Goal: Information Seeking & Learning: Learn about a topic

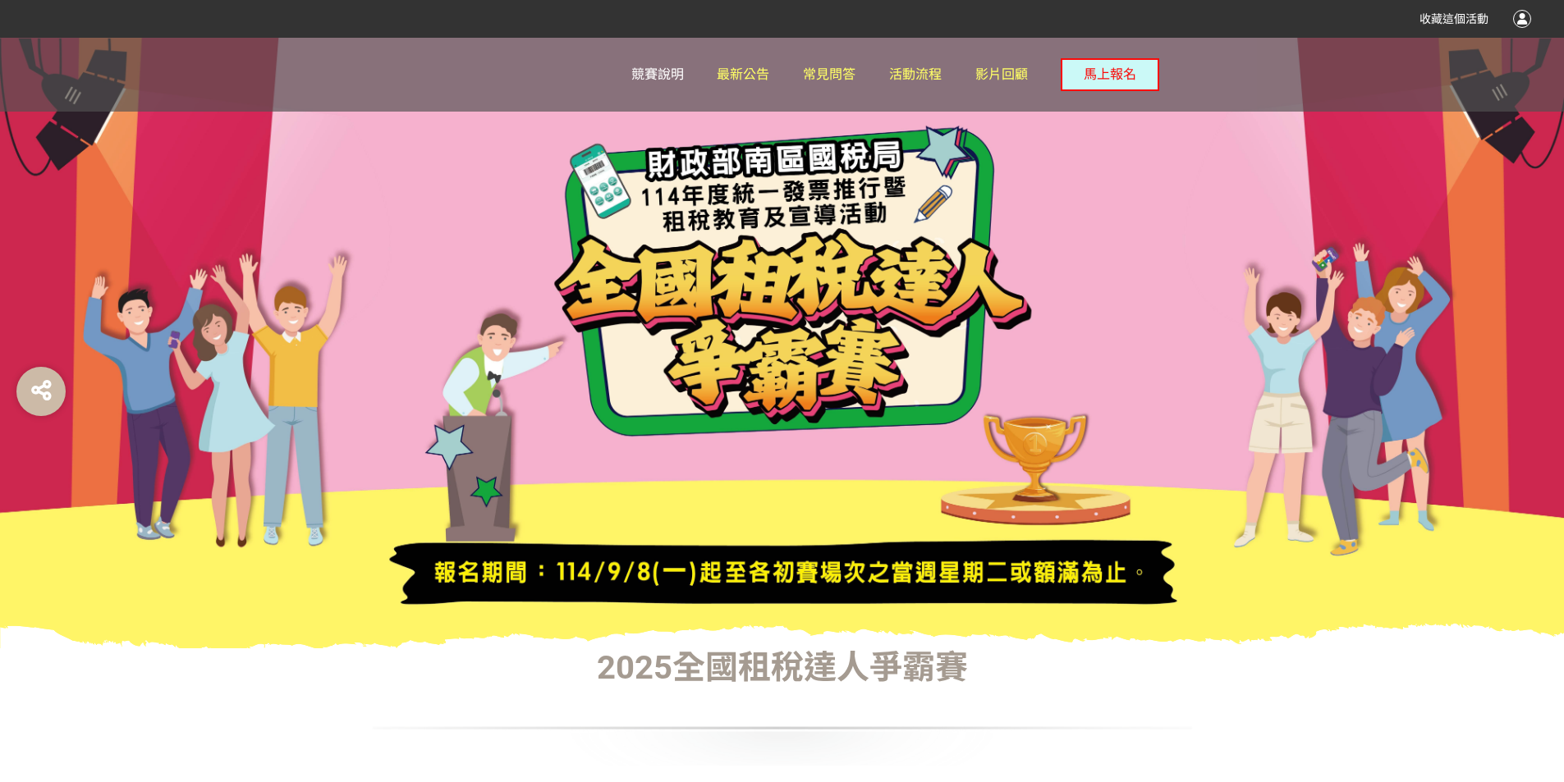
click at [661, 76] on span "競賽說明" at bounding box center [657, 74] width 53 height 16
click at [730, 66] on link "最新公告" at bounding box center [743, 75] width 53 height 74
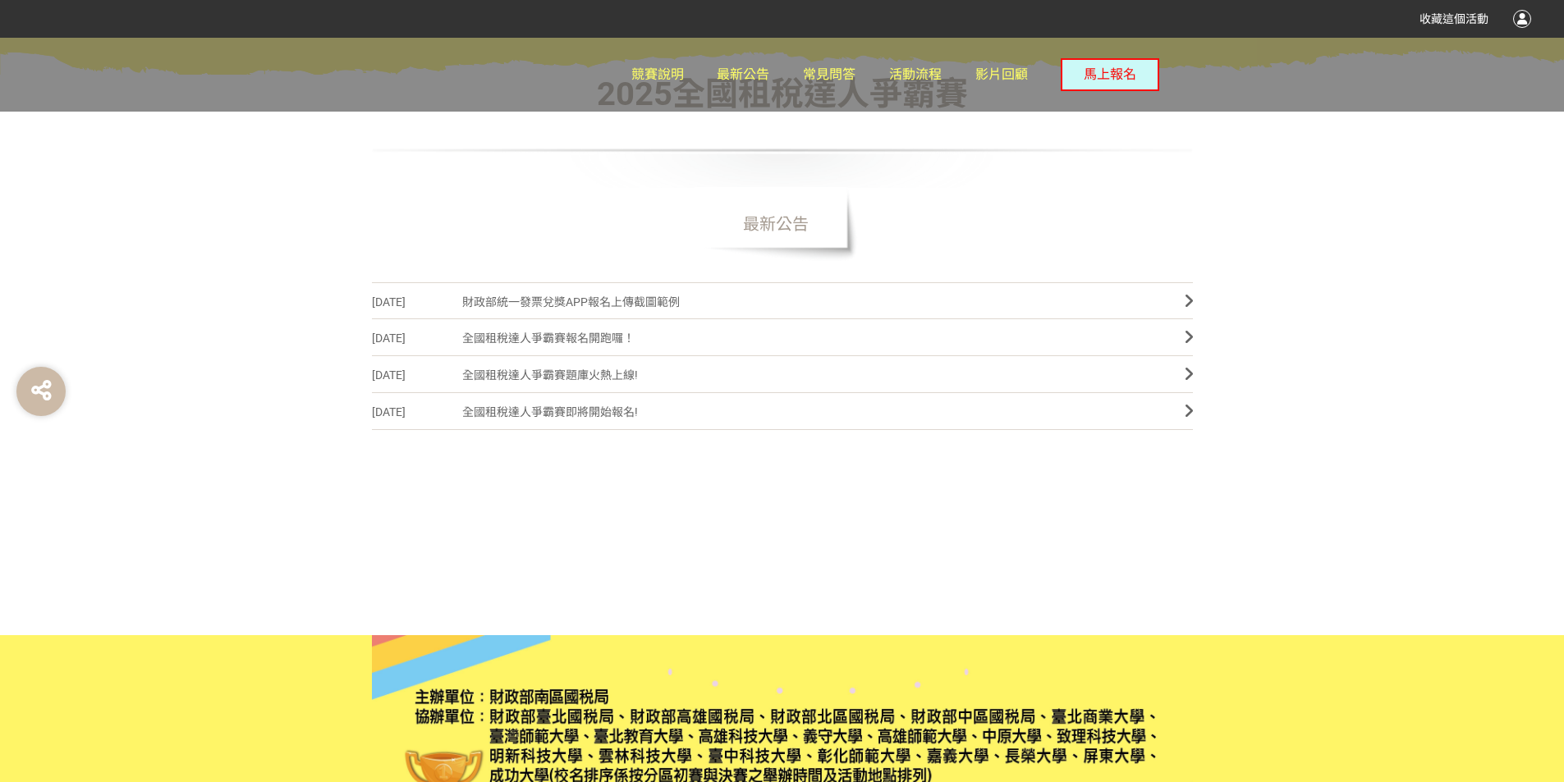
scroll to position [575, 0]
click at [571, 378] on span "全國租稅達人爭霸賽題庫火熱上線!" at bounding box center [811, 374] width 698 height 37
